Goal: Task Accomplishment & Management: Complete application form

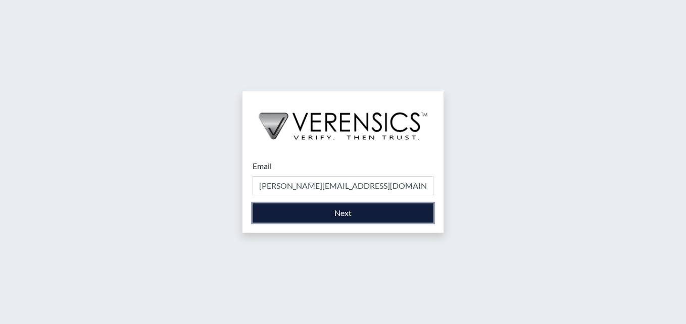
click at [302, 209] on button "Next" at bounding box center [342, 212] width 181 height 19
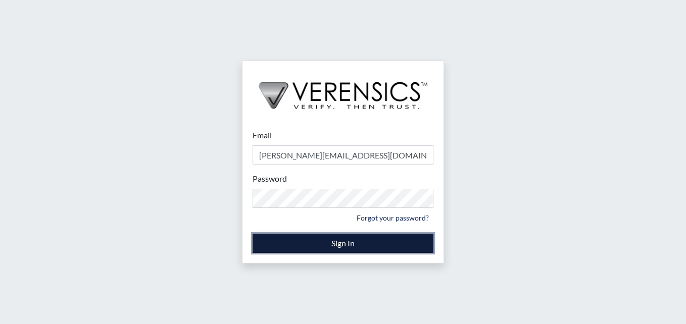
click at [362, 245] on button "Sign In" at bounding box center [342, 243] width 181 height 19
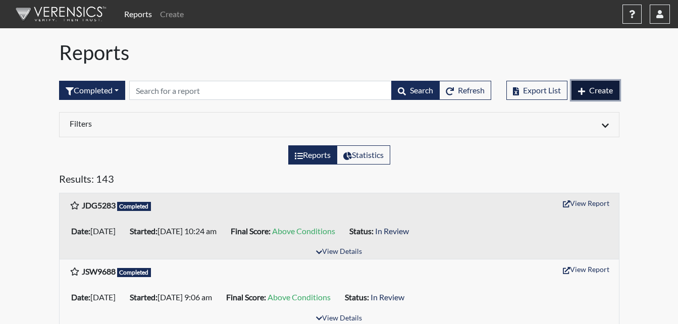
click at [597, 91] on span "Create" at bounding box center [601, 90] width 24 height 10
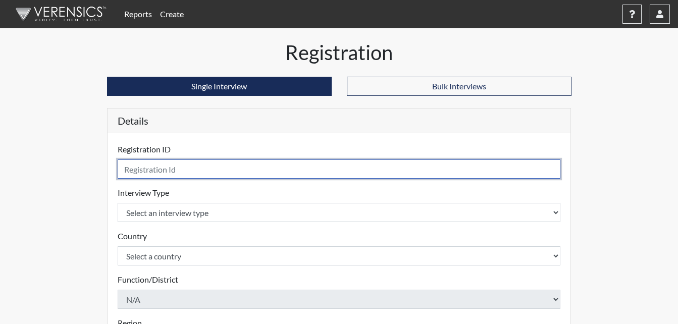
click at [199, 168] on input "text" at bounding box center [339, 169] width 443 height 19
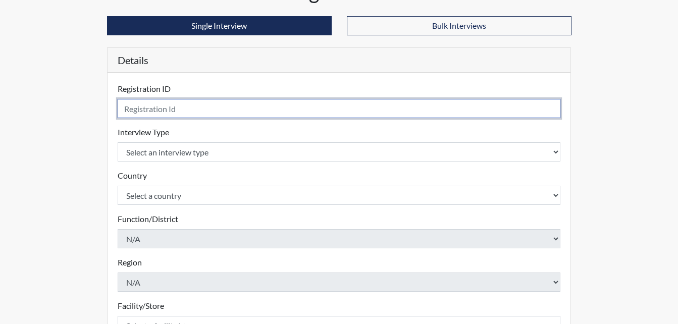
scroll to position [42, 0]
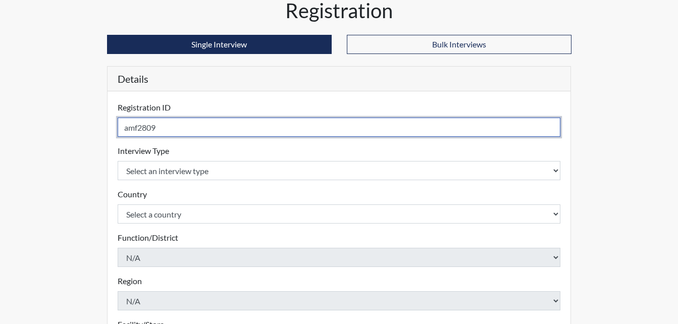
type input "amf2809"
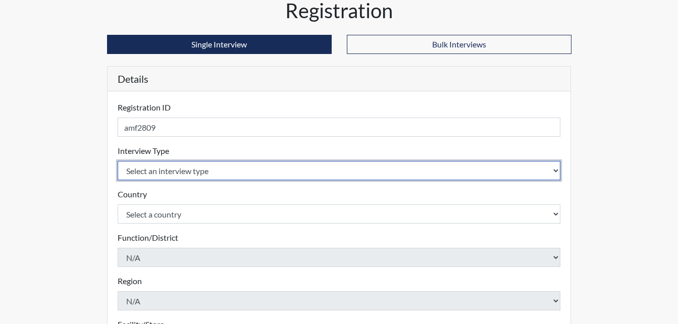
click at [244, 175] on select "Select an interview type Corrections Pre-Employment" at bounding box center [339, 170] width 443 height 19
select select "ff733e93-e1bf-11ea-9c9f-0eff0cf7eb8f"
click at [118, 161] on select "Select an interview type Corrections Pre-Employment" at bounding box center [339, 170] width 443 height 19
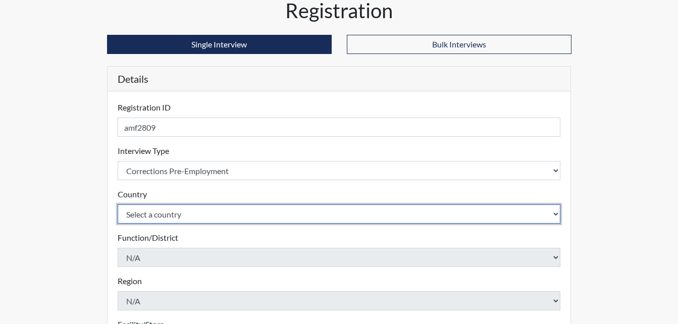
click at [244, 218] on select "Select a country [GEOGRAPHIC_DATA] [GEOGRAPHIC_DATA]" at bounding box center [339, 213] width 443 height 19
select select "united-states-of-[GEOGRAPHIC_DATA]"
click at [118, 204] on select "Select a country [GEOGRAPHIC_DATA] [GEOGRAPHIC_DATA]" at bounding box center [339, 213] width 443 height 19
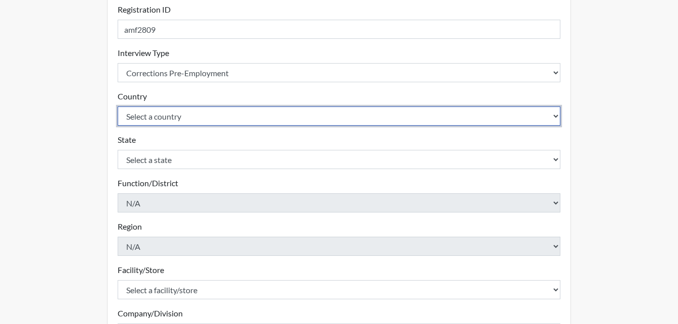
scroll to position [143, 0]
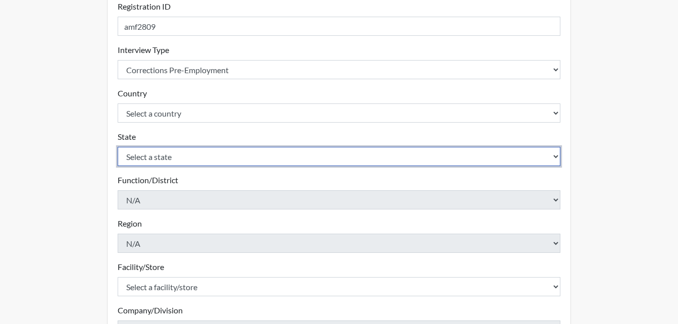
click at [189, 160] on select "Select a state [US_STATE] [US_STATE] [US_STATE] [US_STATE] [US_STATE] [US_STATE…" at bounding box center [339, 156] width 443 height 19
select select "GA"
click at [118, 147] on select "Select a state [US_STATE] [US_STATE] [US_STATE] [US_STATE] [US_STATE] [US_STATE…" at bounding box center [339, 156] width 443 height 19
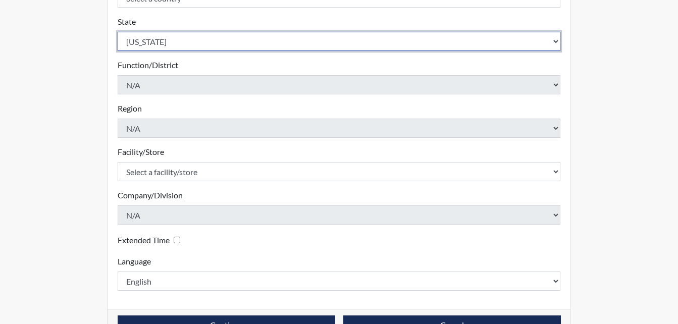
scroll to position [287, 0]
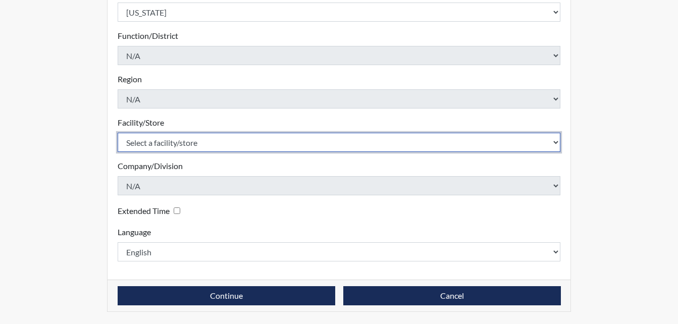
click at [173, 144] on select "Select a facility/store Long Unit [PERSON_NAME] [PERSON_NAME] Women's PDC" at bounding box center [339, 142] width 443 height 19
select select "0df420ef-37bf-4276-ba7a-c1d957eaad15"
click at [118, 133] on select "Select a facility/store Long Unit [PERSON_NAME] [PERSON_NAME] Women's PDC" at bounding box center [339, 142] width 443 height 19
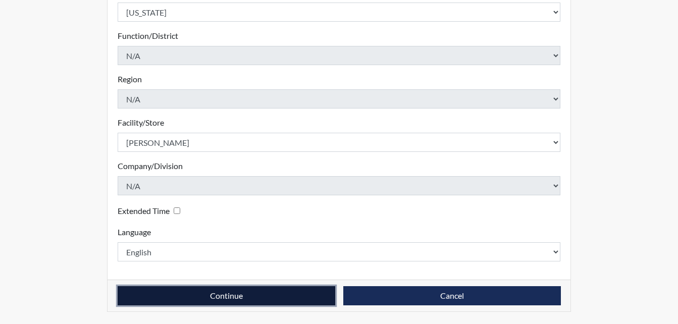
click at [170, 293] on button "Continue" at bounding box center [227, 295] width 218 height 19
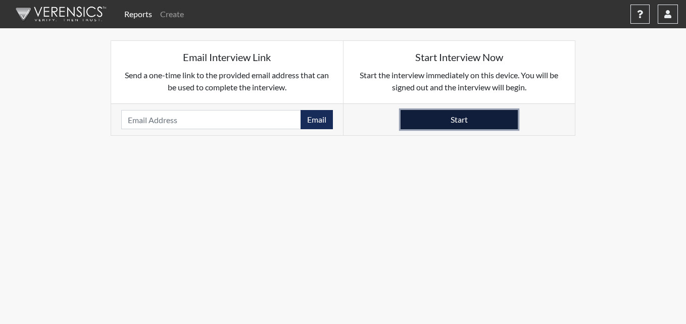
click at [461, 120] on button "Start" at bounding box center [458, 119] width 117 height 19
